Goal: Task Accomplishment & Management: Manage account settings

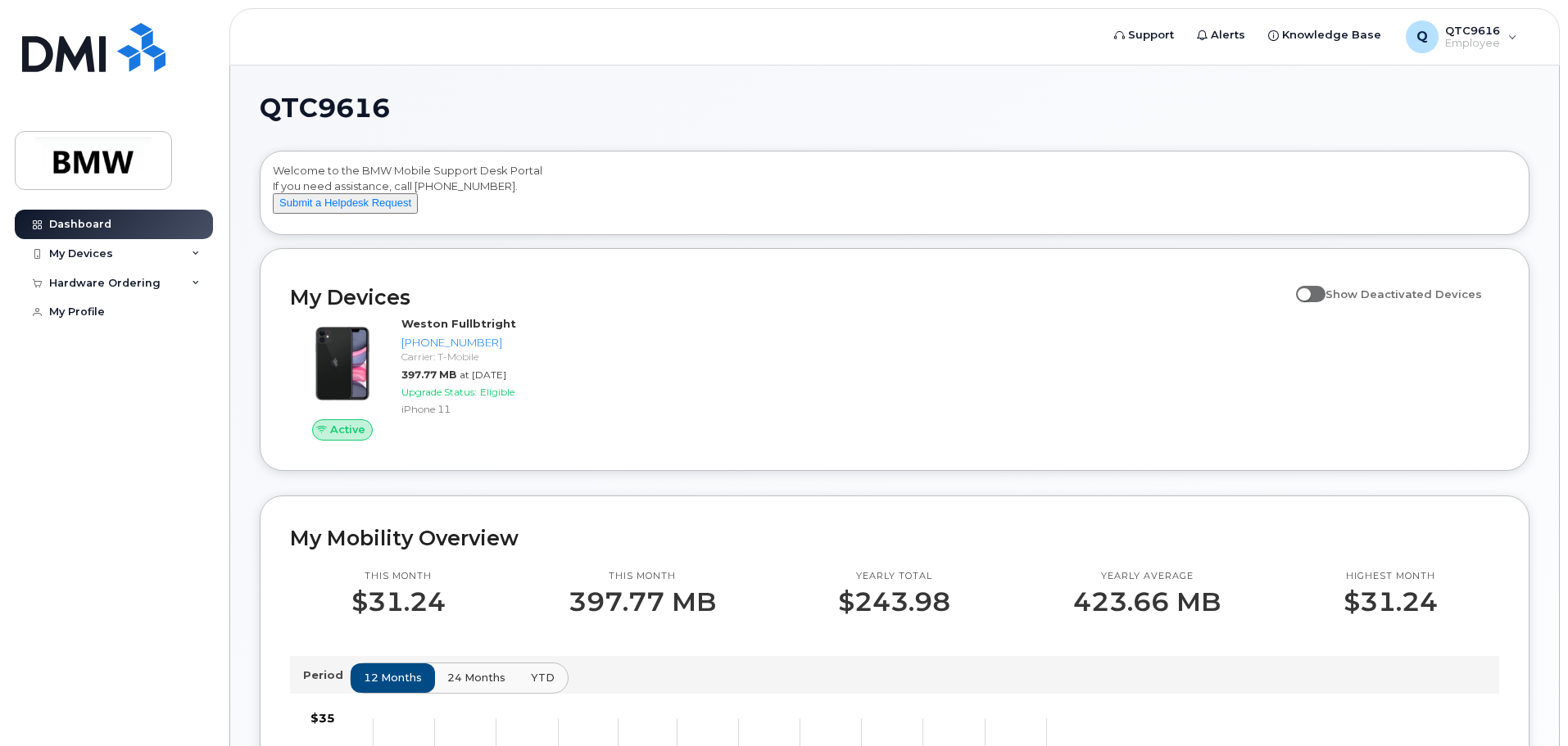
click at [198, 251] on icon at bounding box center [196, 254] width 8 height 8
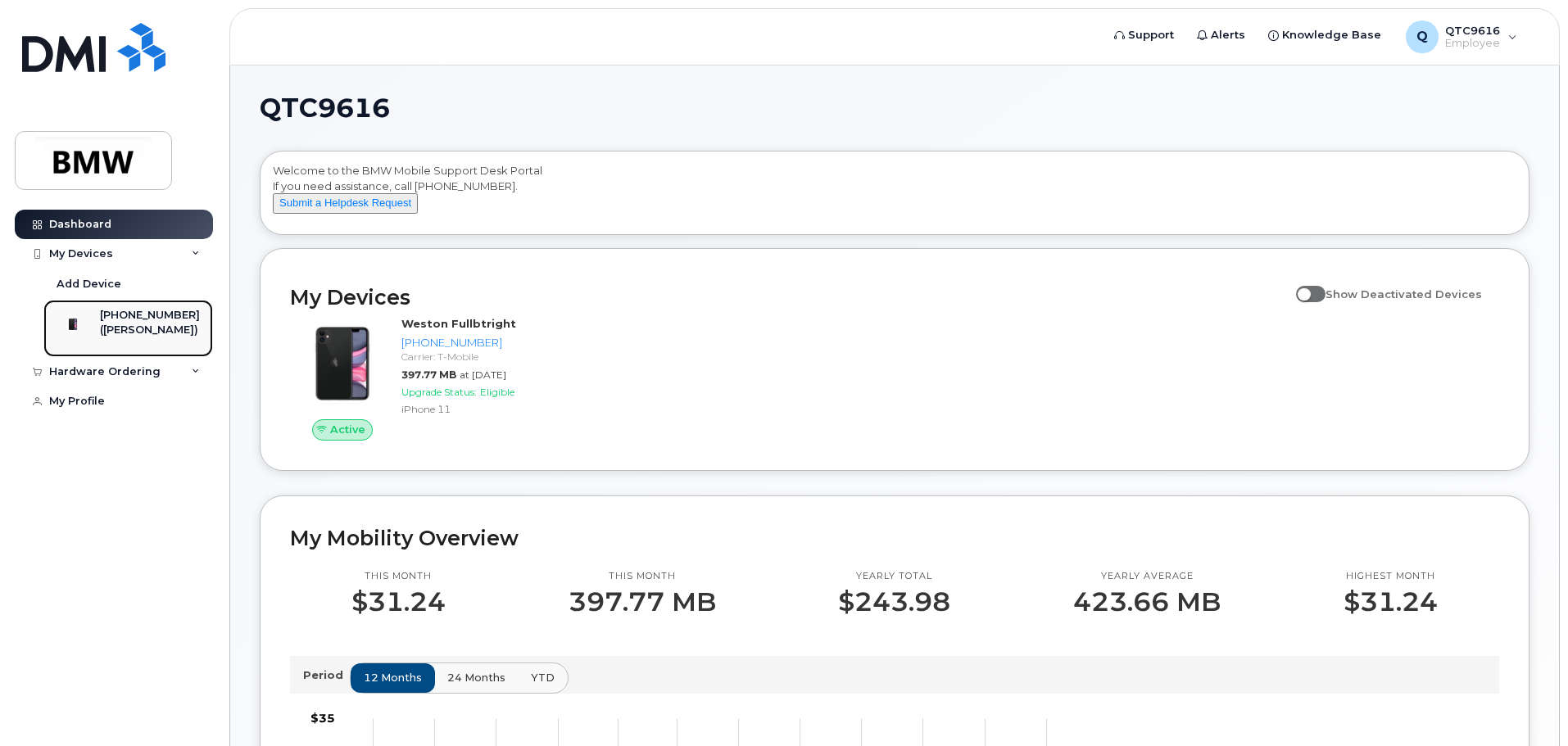
click at [132, 324] on div "([PERSON_NAME])" at bounding box center [150, 331] width 100 height 15
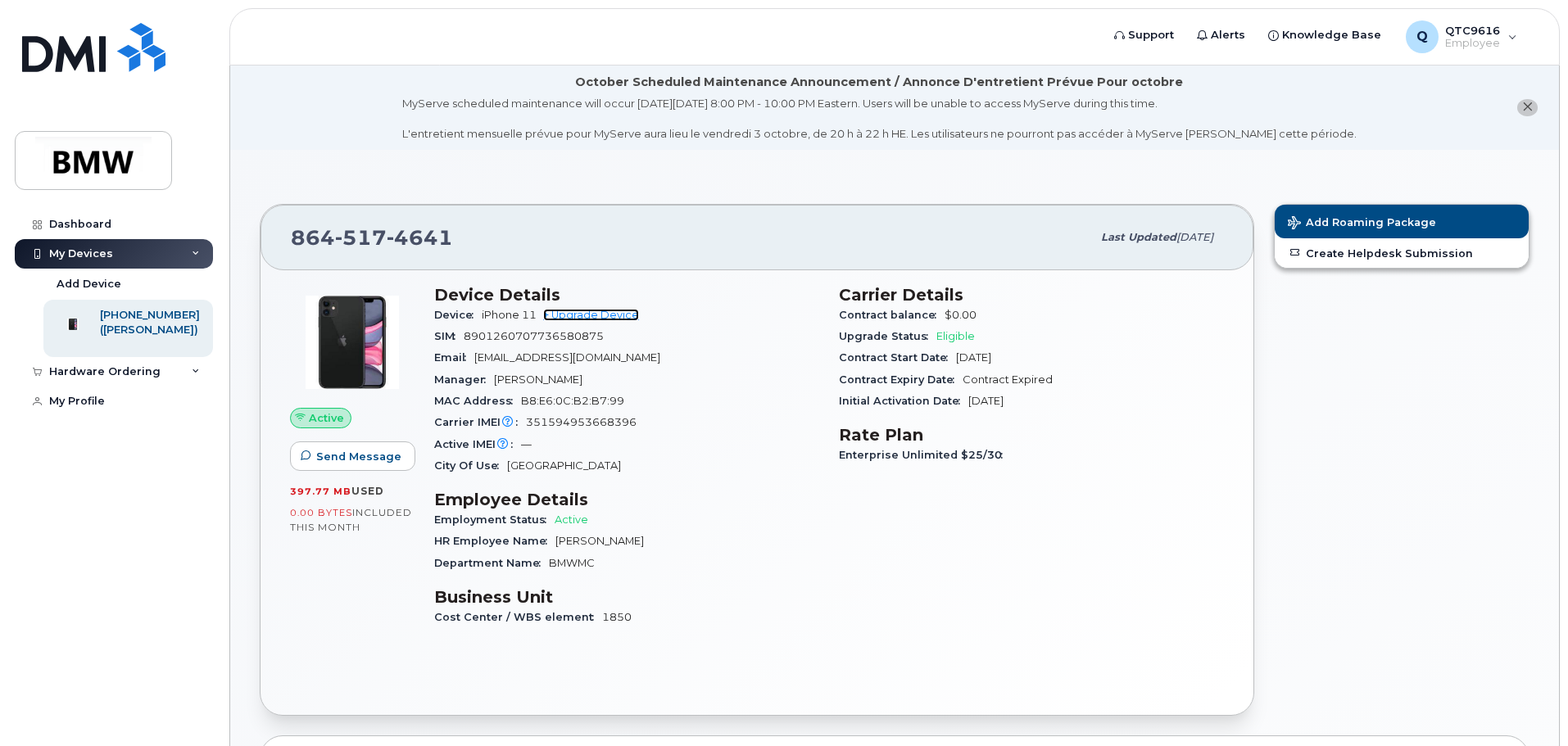
click at [609, 316] on link "+ Upgrade Device" at bounding box center [590, 315] width 96 height 12
click at [1157, 35] on span "Support" at bounding box center [1150, 35] width 46 height 17
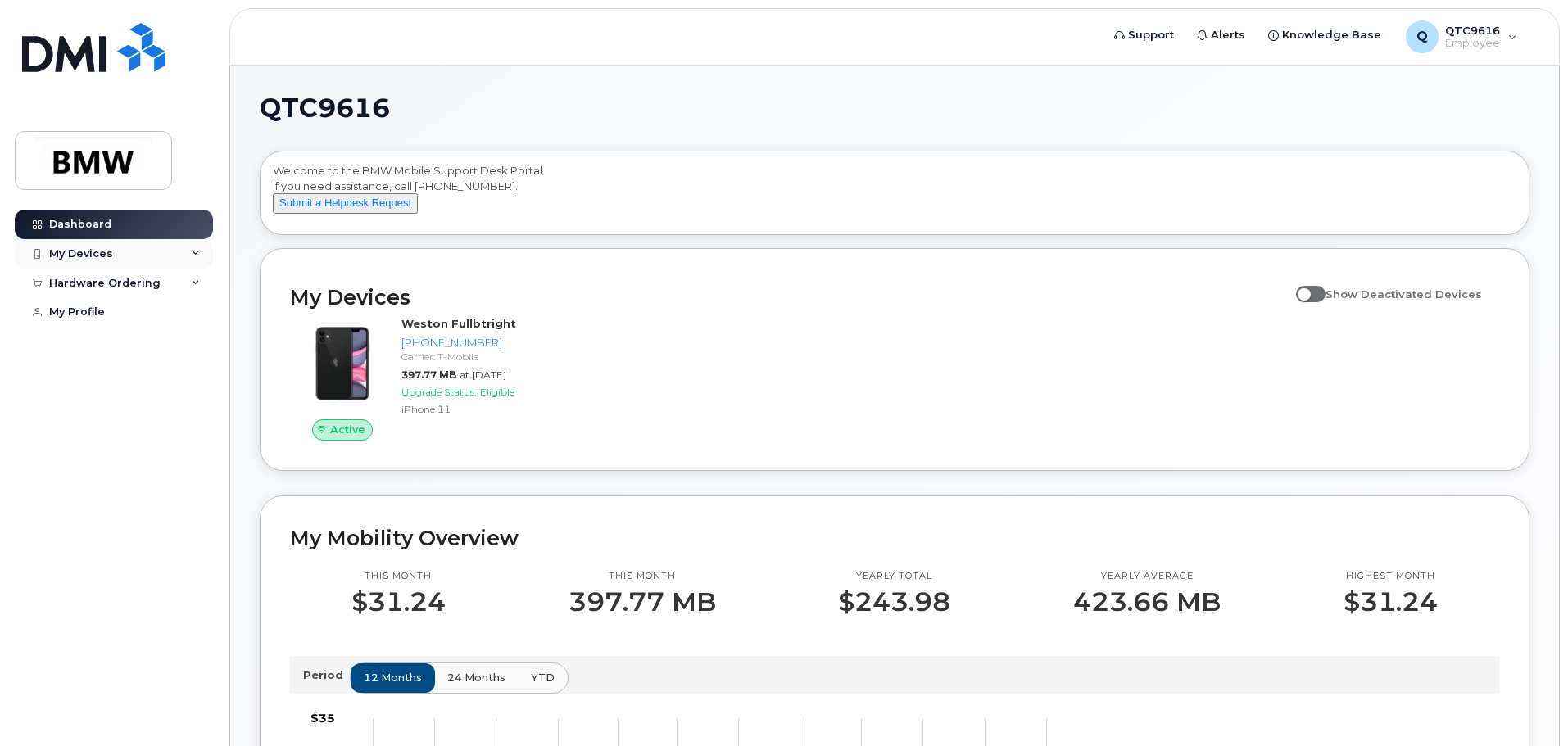
click at [200, 251] on div "My Devices" at bounding box center [114, 253] width 198 height 29
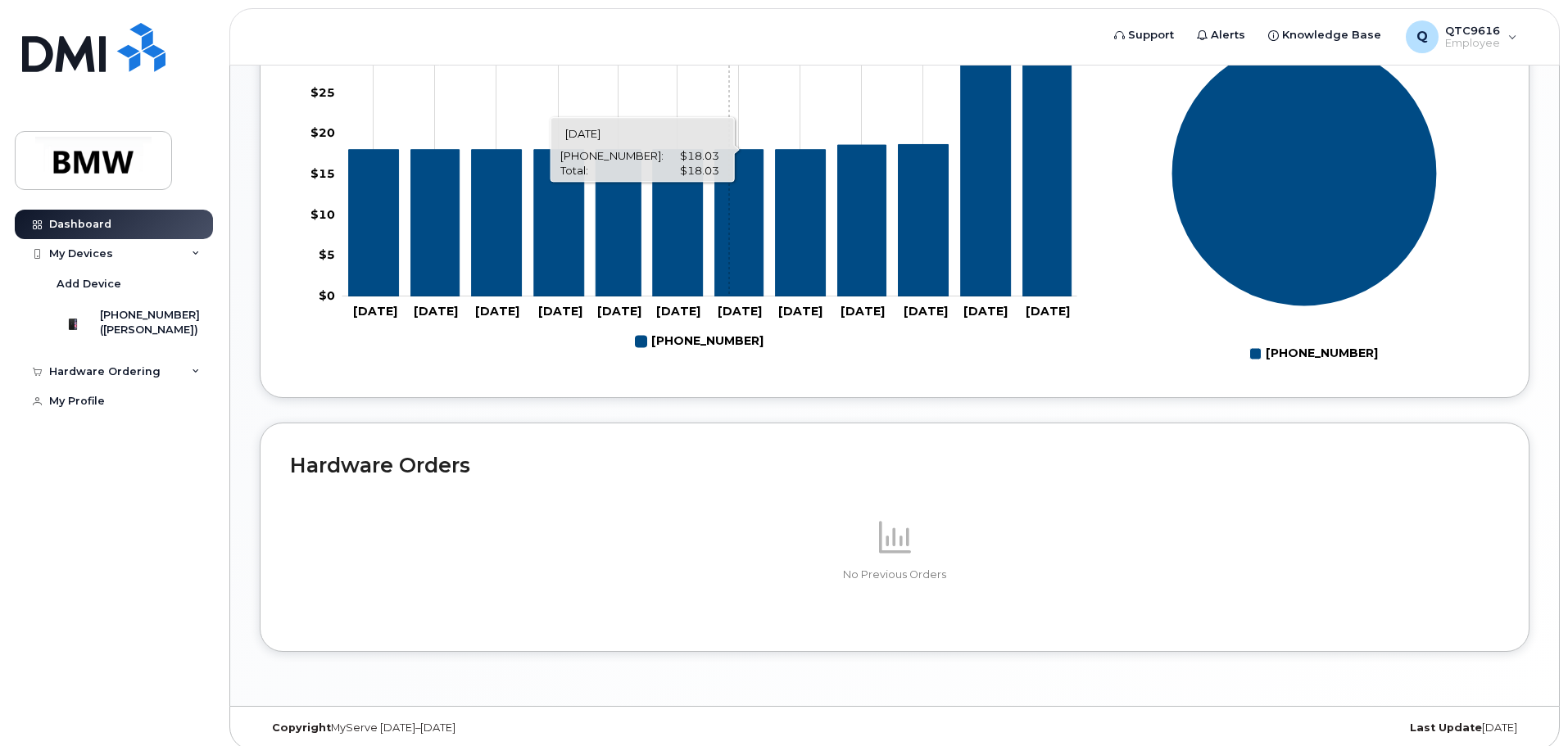
scroll to position [734, 0]
